Goal: Task Accomplishment & Management: Use online tool/utility

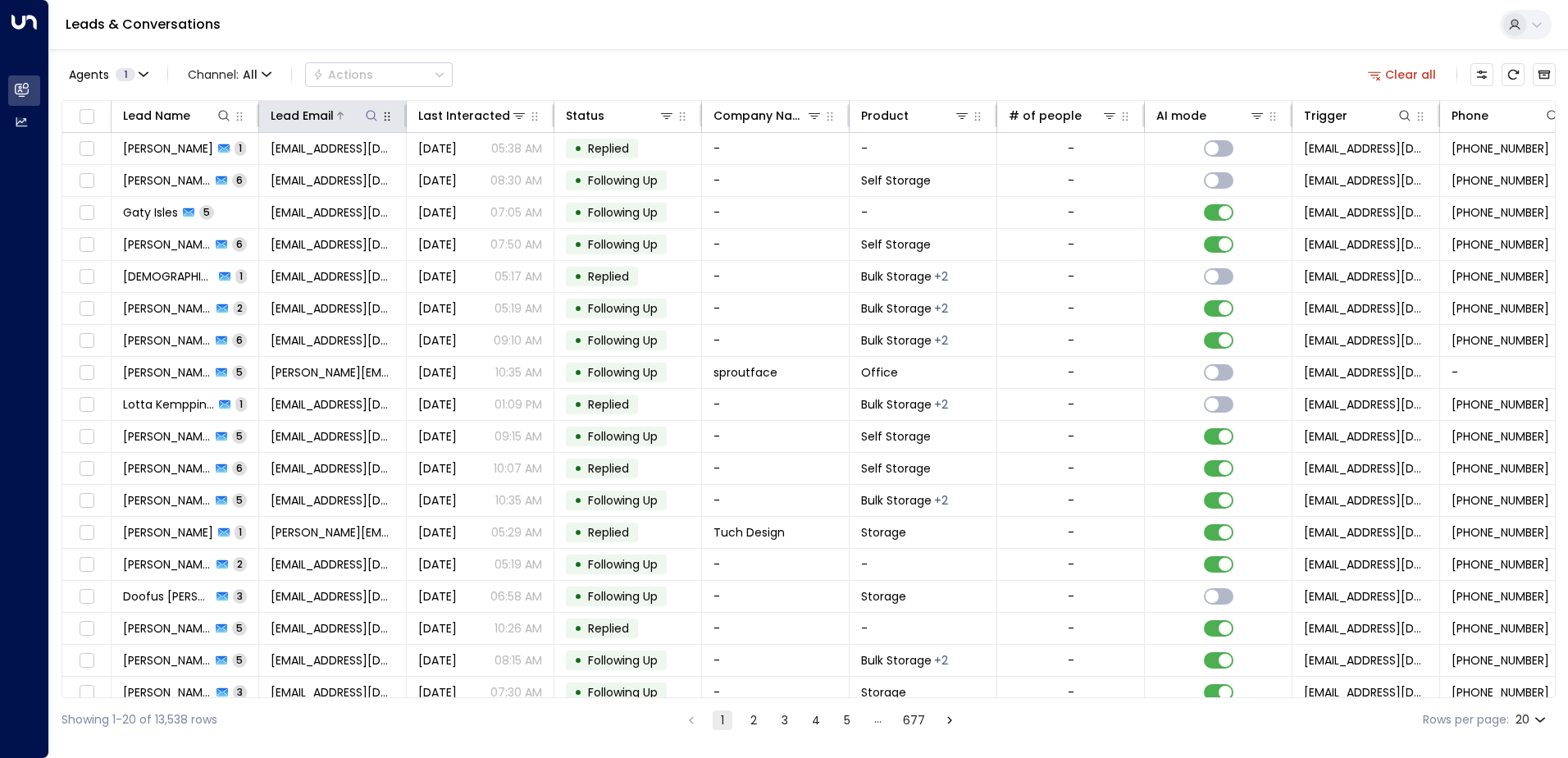
click at [372, 113] on icon at bounding box center [371, 115] width 13 height 13
type input "**********"
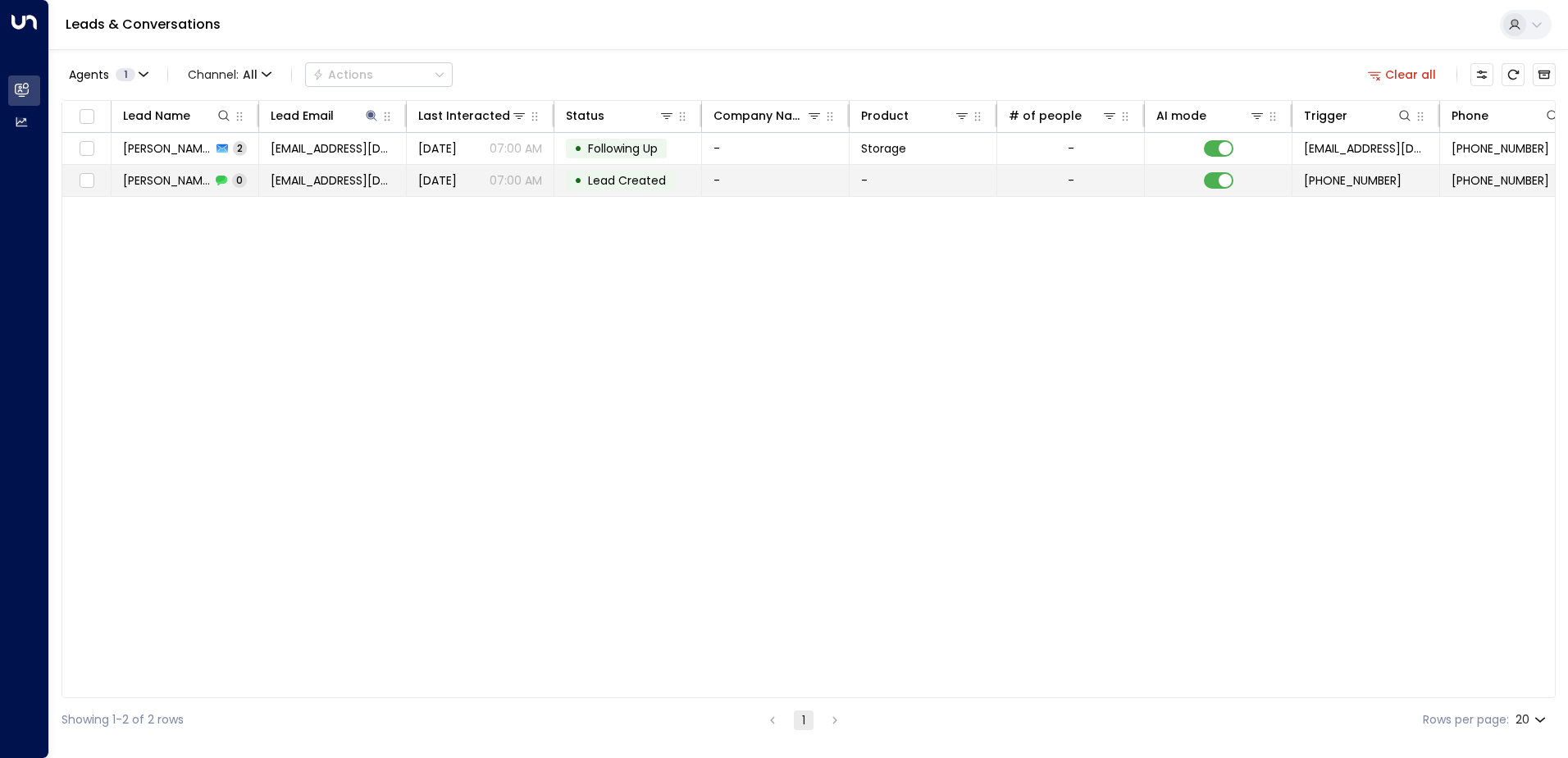
click at [696, 172] on td "• Lead Created" at bounding box center [628, 181] width 148 height 31
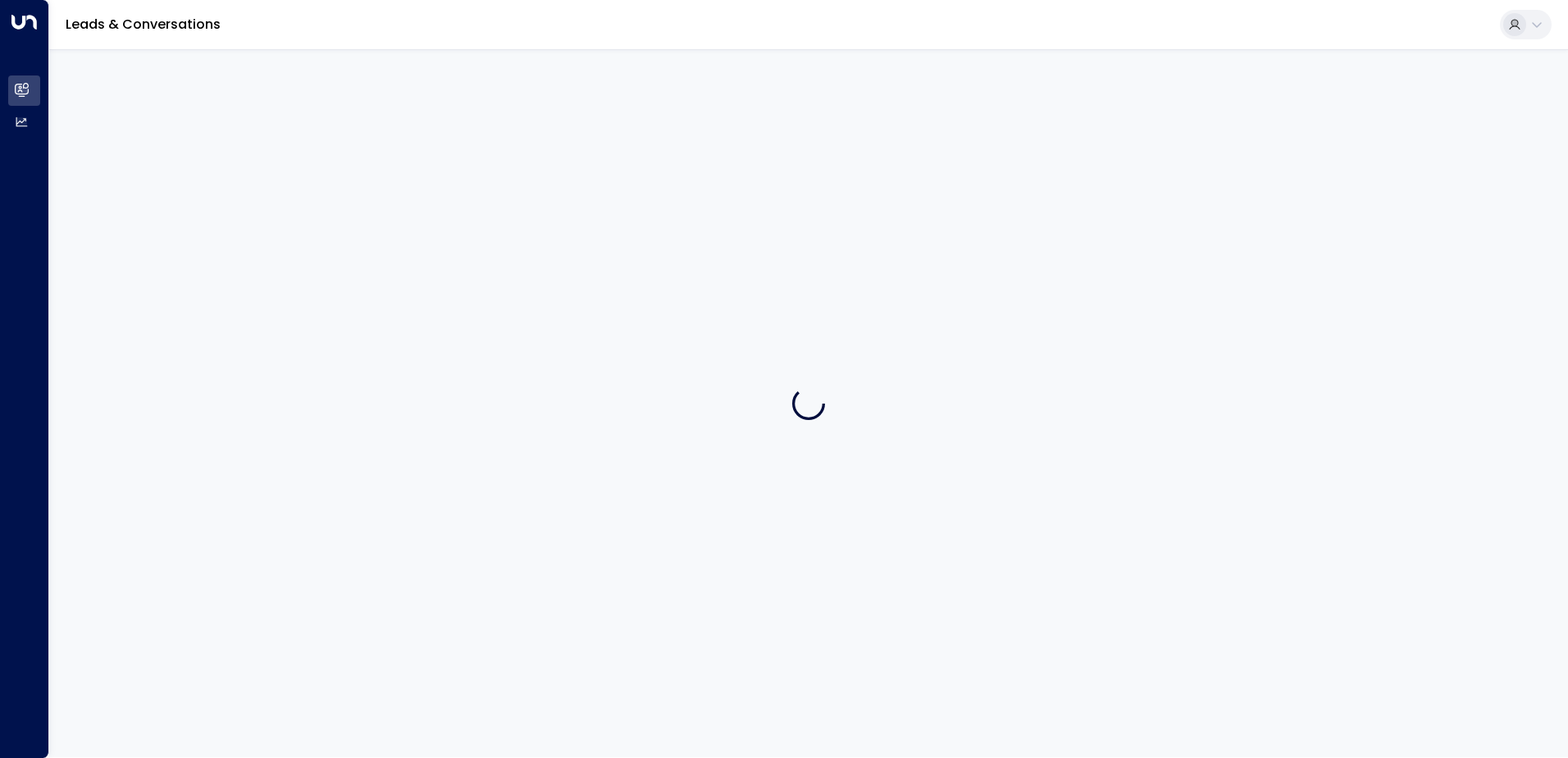
click at [696, 172] on div at bounding box center [808, 403] width 1519 height 708
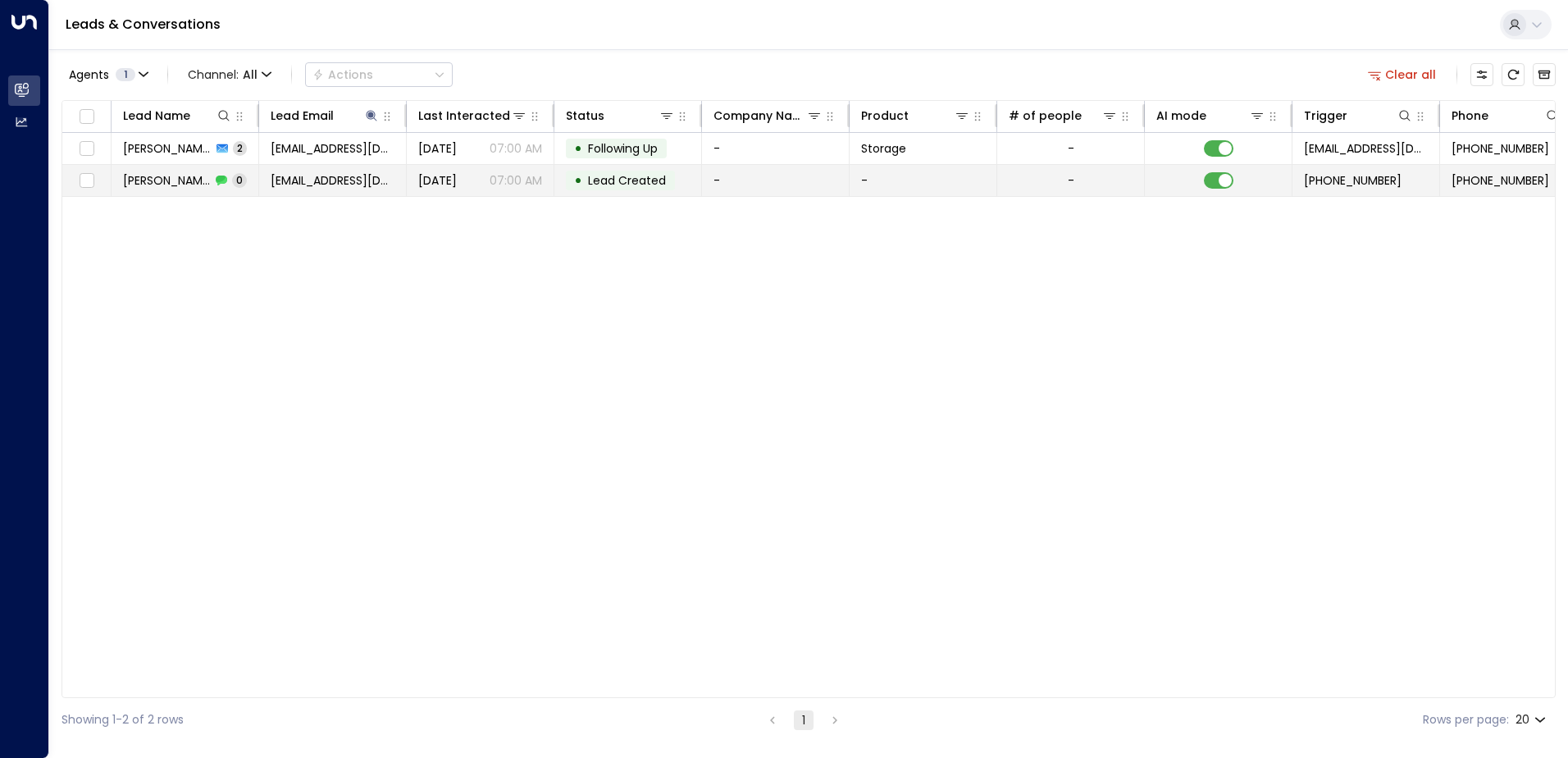
click at [698, 181] on td "• Lead Created" at bounding box center [628, 181] width 148 height 31
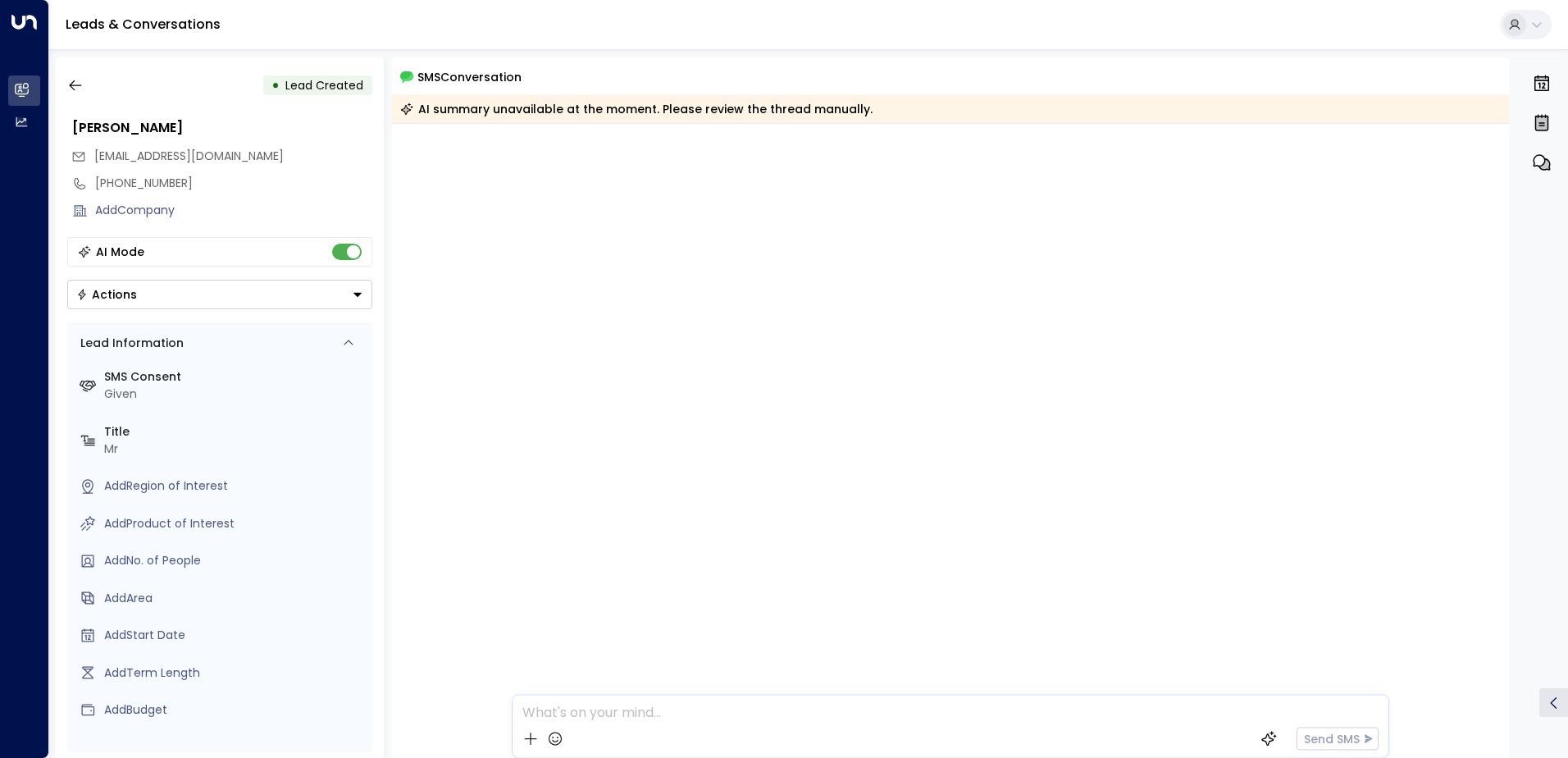
click at [698, 181] on div at bounding box center [951, 440] width 1118 height 634
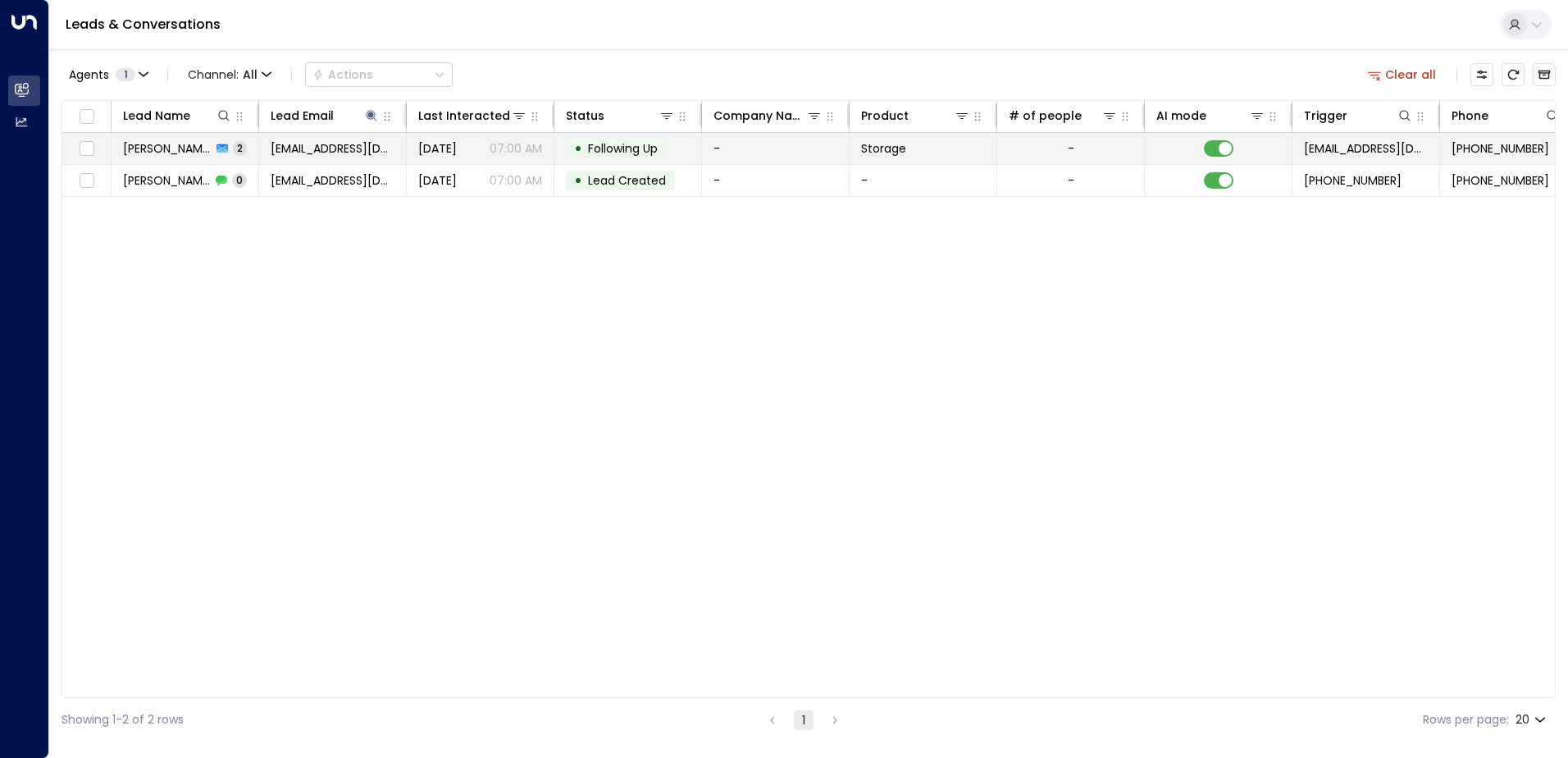
click at [835, 153] on td "-" at bounding box center [776, 149] width 148 height 31
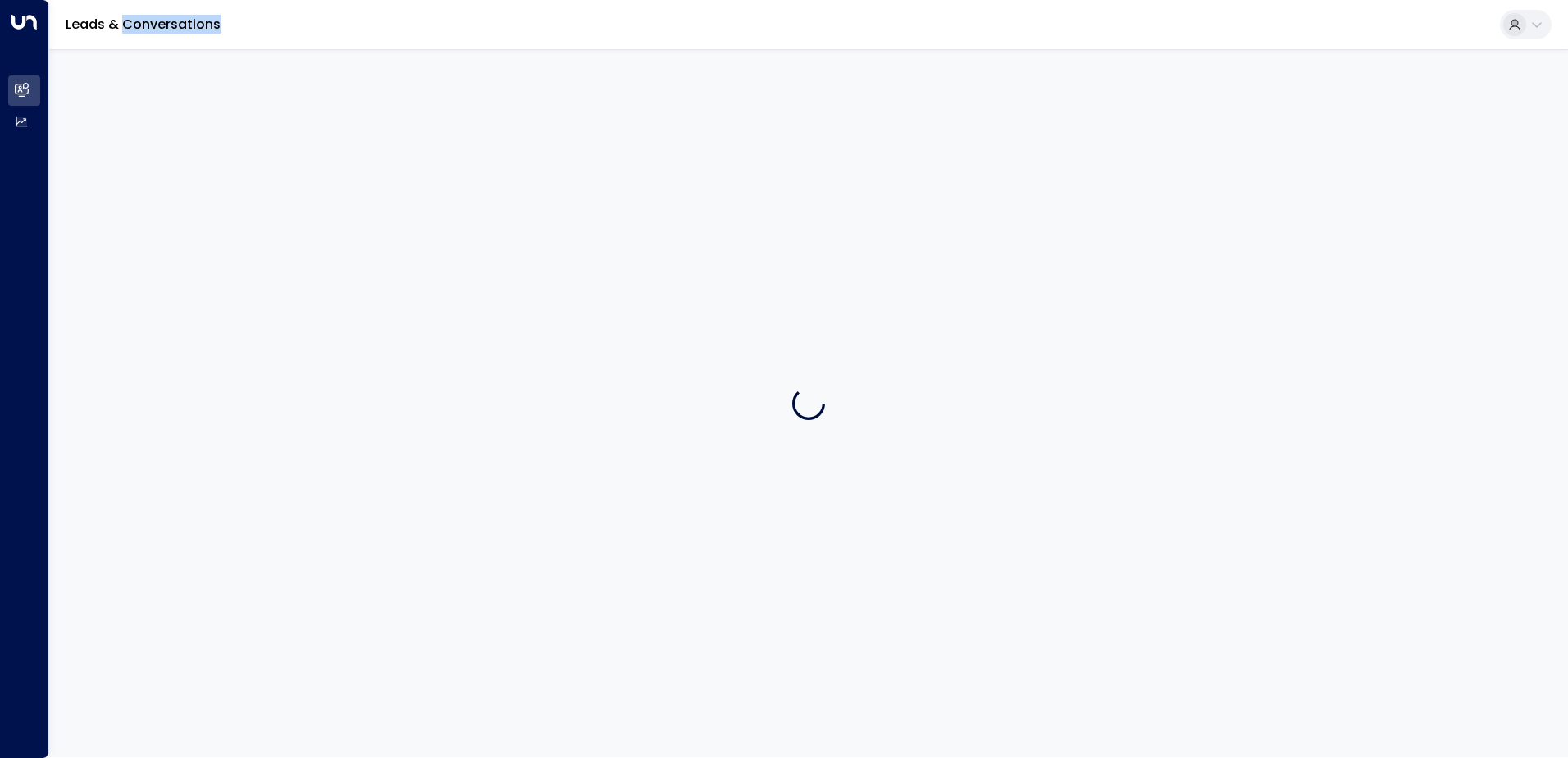
click at [835, 153] on div at bounding box center [808, 403] width 1519 height 708
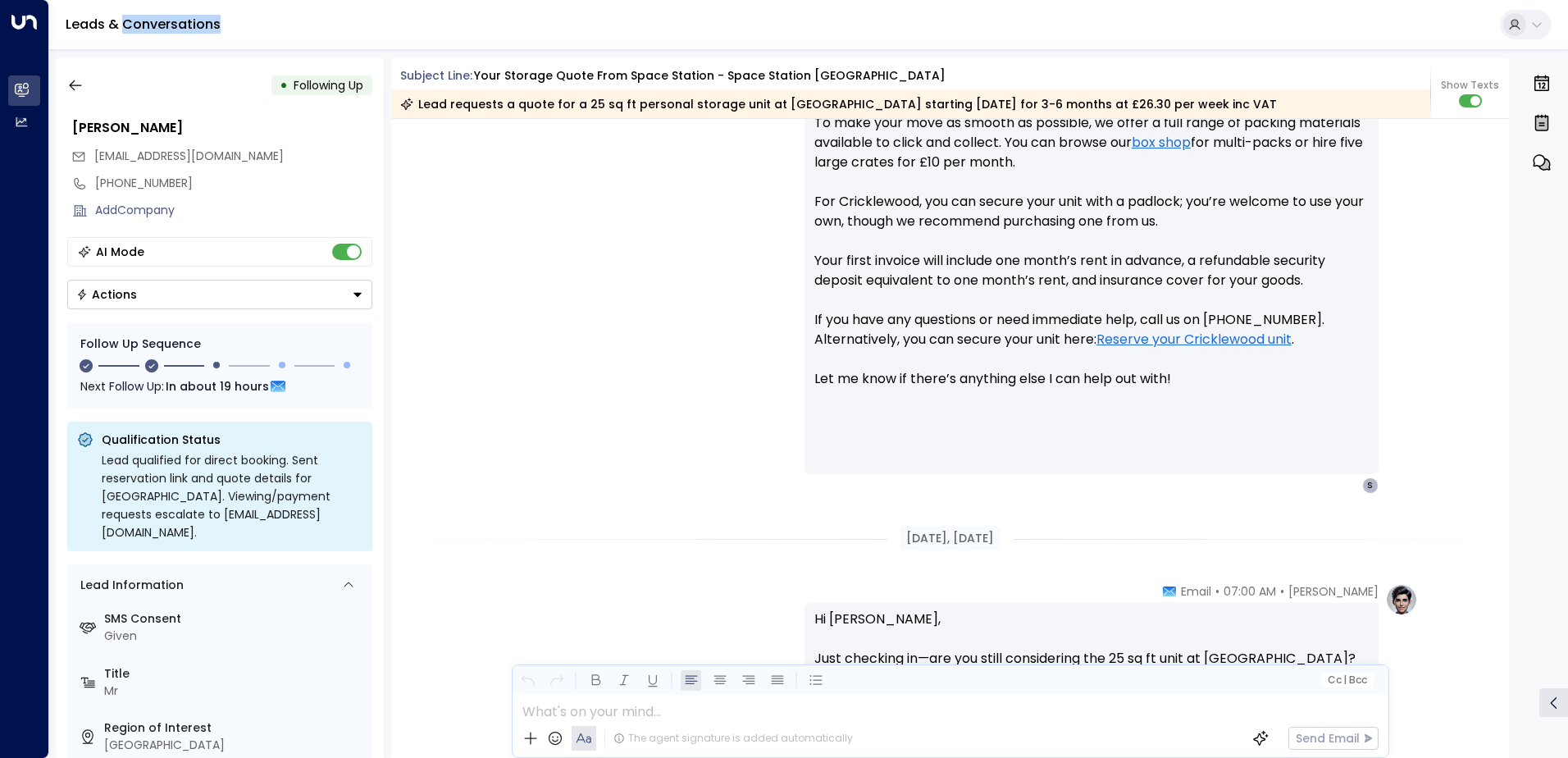
scroll to position [1321, 0]
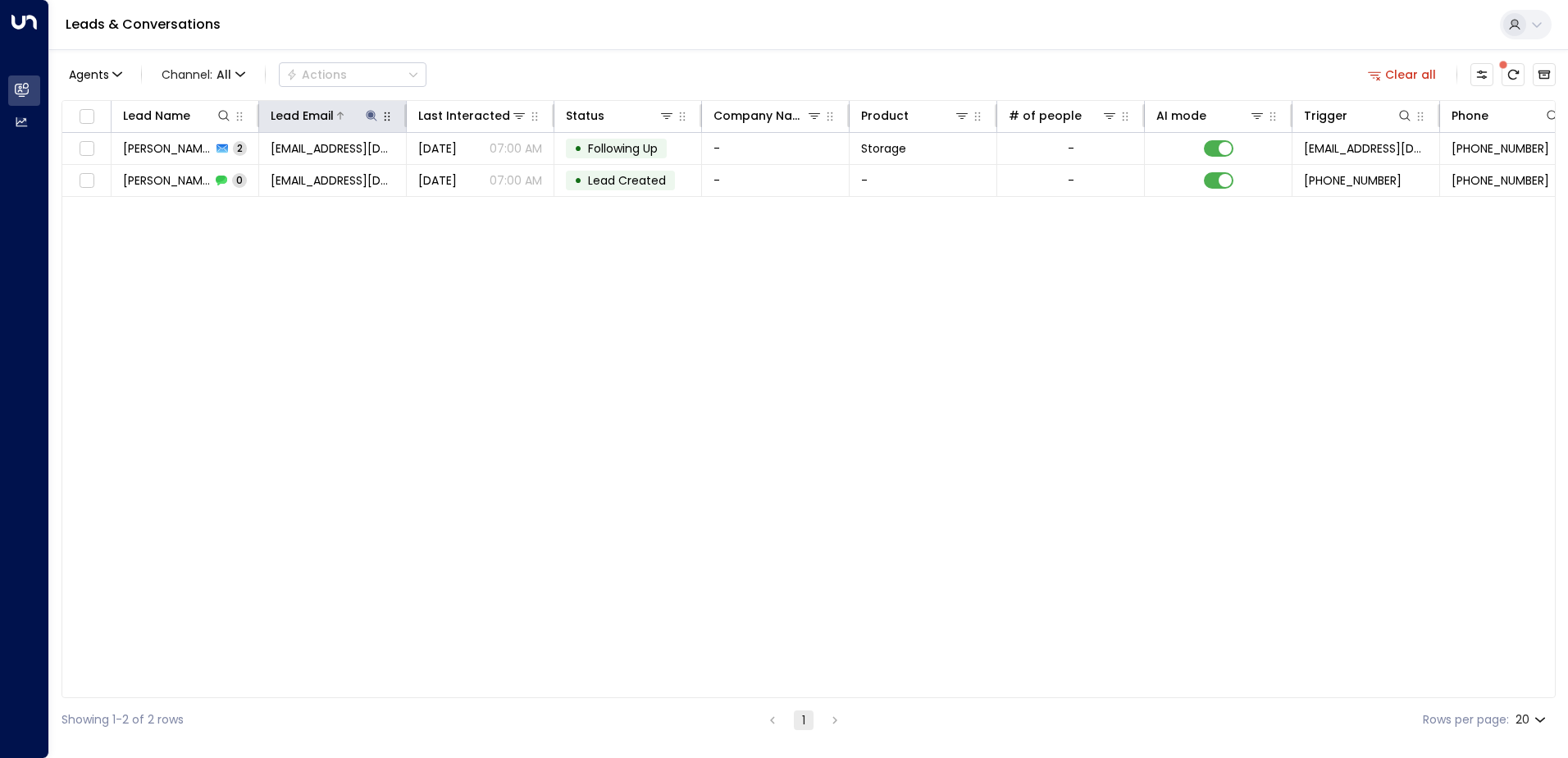
click at [374, 114] on icon at bounding box center [371, 115] width 13 height 13
drag, startPoint x: 418, startPoint y: 179, endPoint x: 266, endPoint y: 172, distance: 152.2
click at [266, 172] on input "**********" at bounding box center [361, 174] width 205 height 30
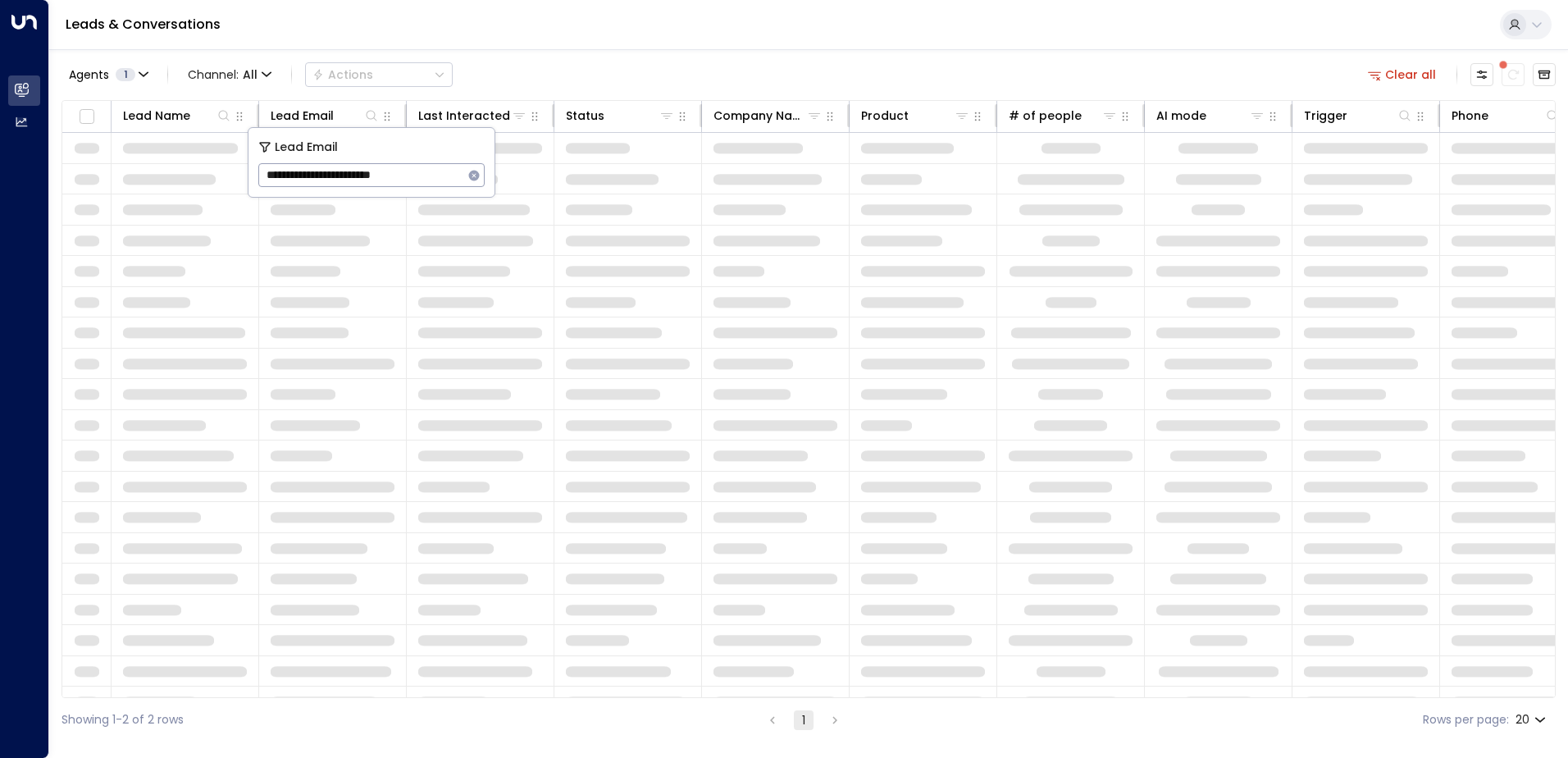
type input "**********"
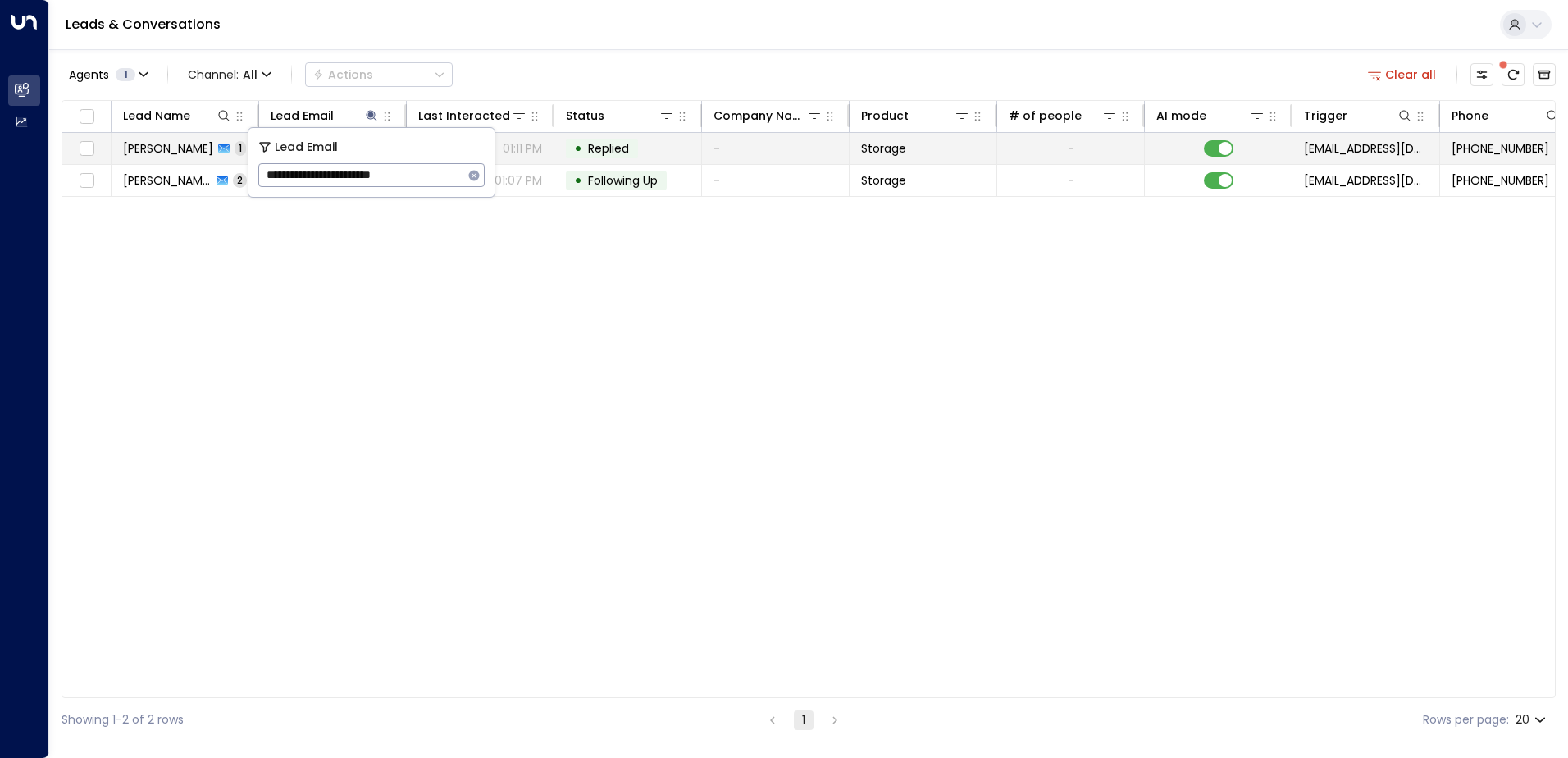
click at [712, 143] on td "-" at bounding box center [776, 149] width 148 height 31
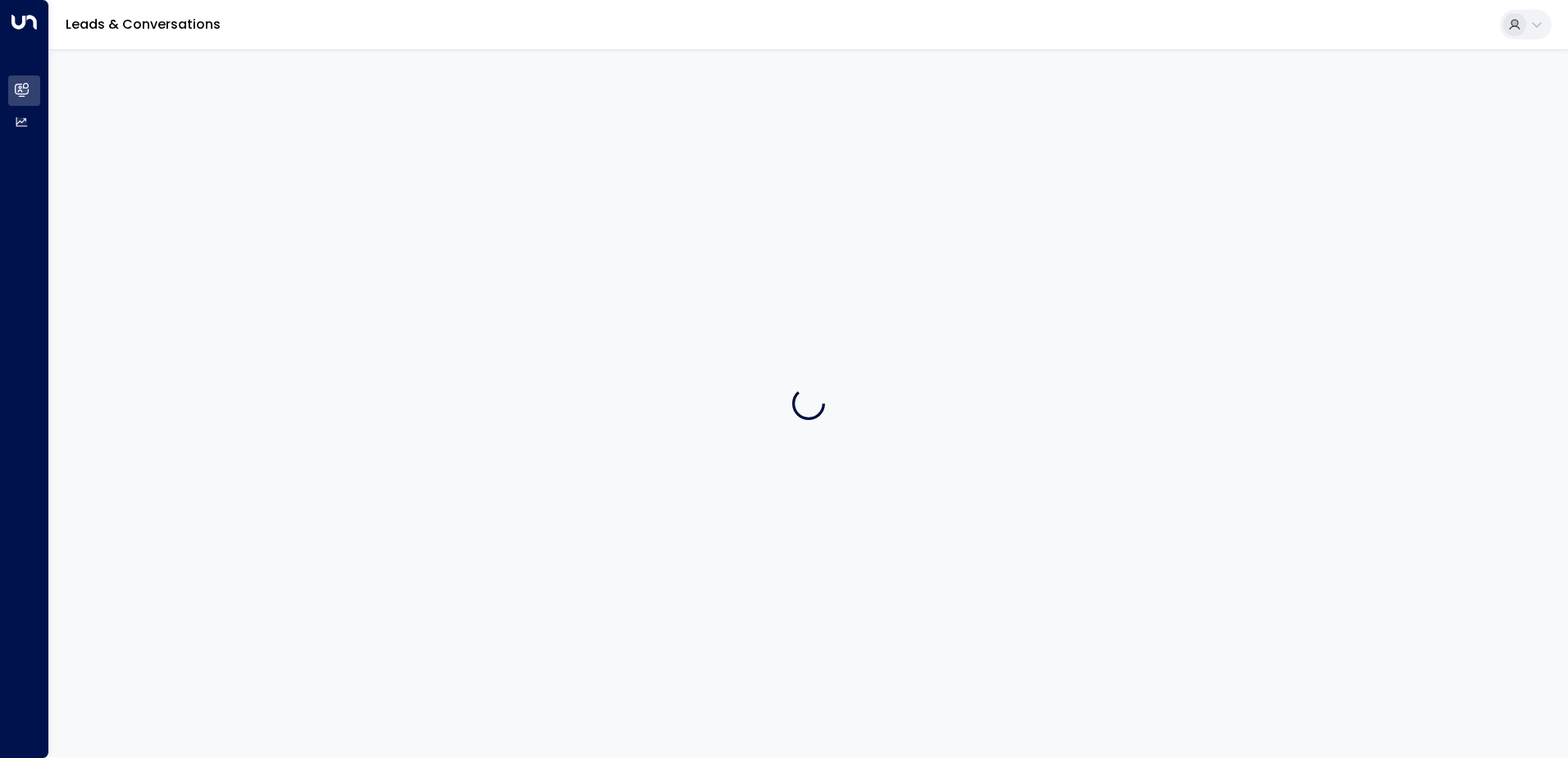
click at [712, 143] on div at bounding box center [808, 403] width 1519 height 708
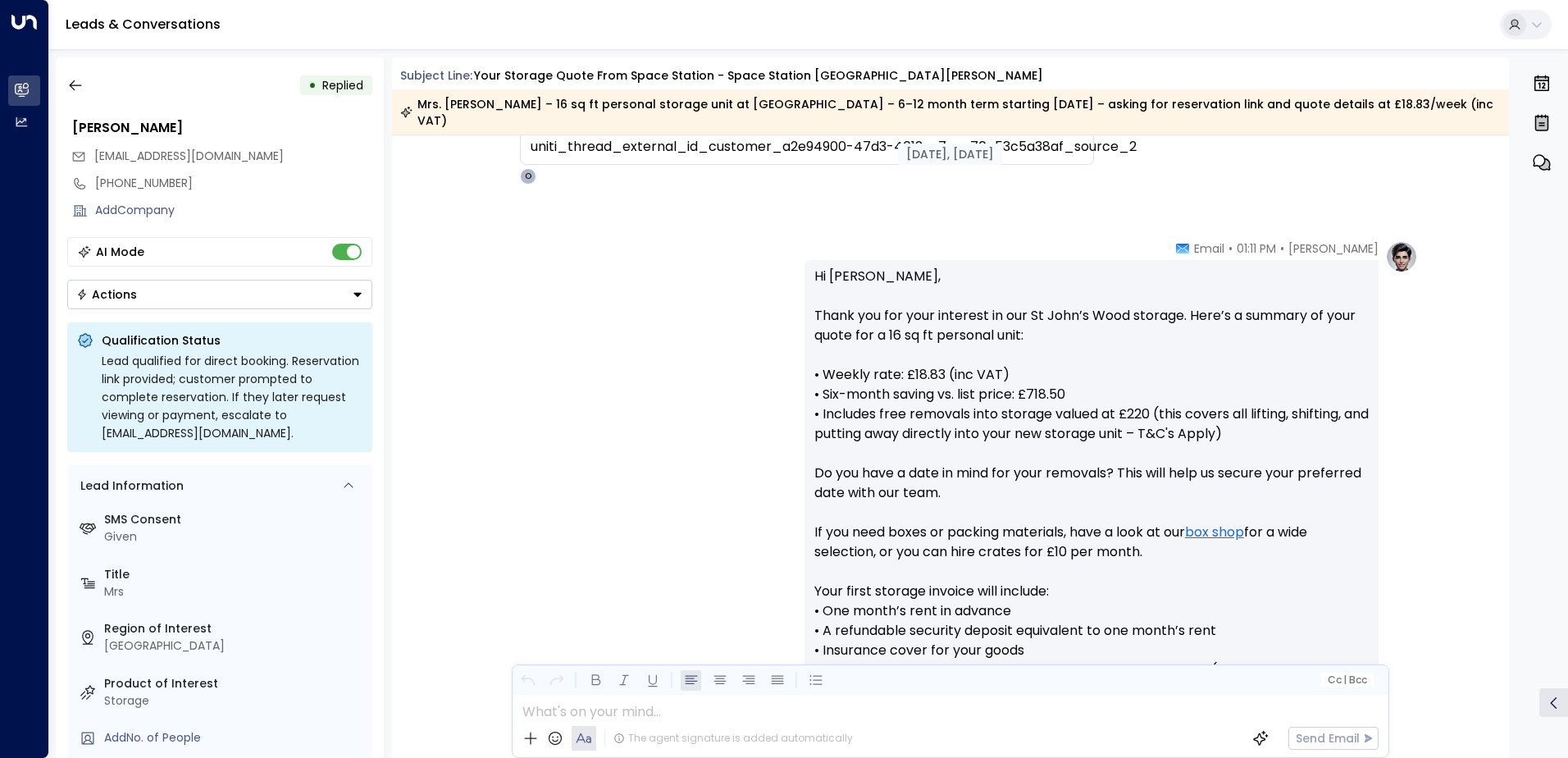
scroll to position [805, 0]
